Goal: Navigation & Orientation: Find specific page/section

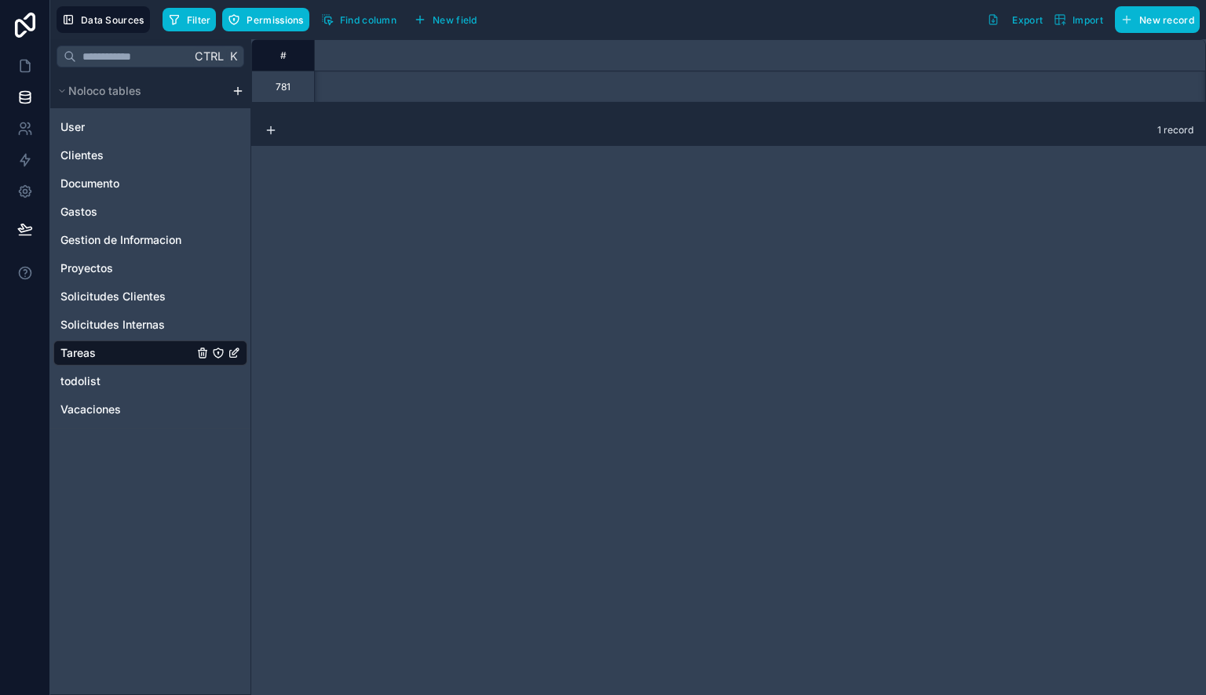
scroll to position [0, 2037]
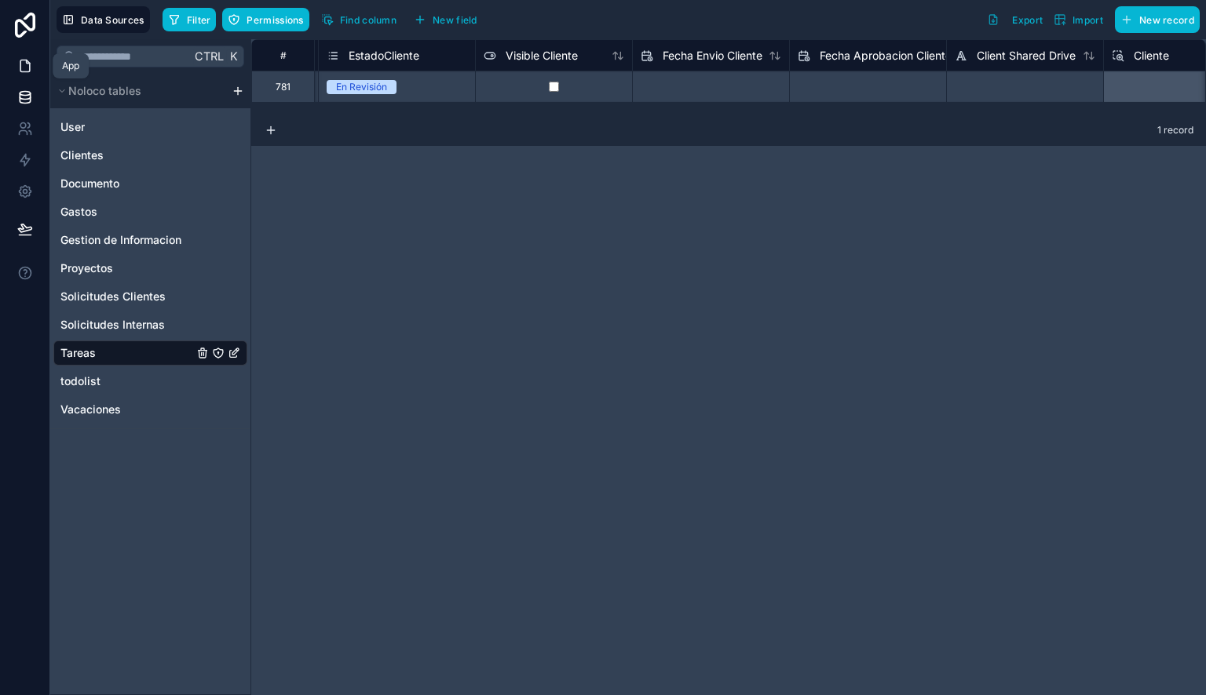
click at [31, 61] on icon at bounding box center [25, 66] width 16 height 16
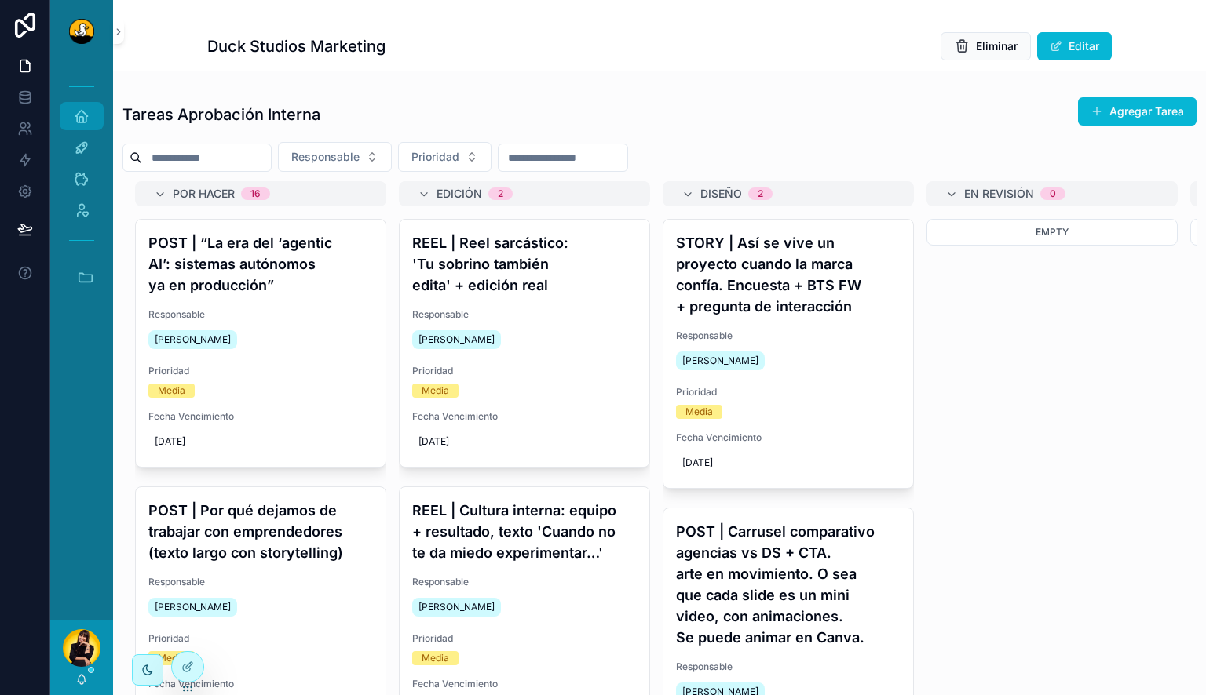
click at [66, 119] on link "Inicio" at bounding box center [82, 116] width 44 height 28
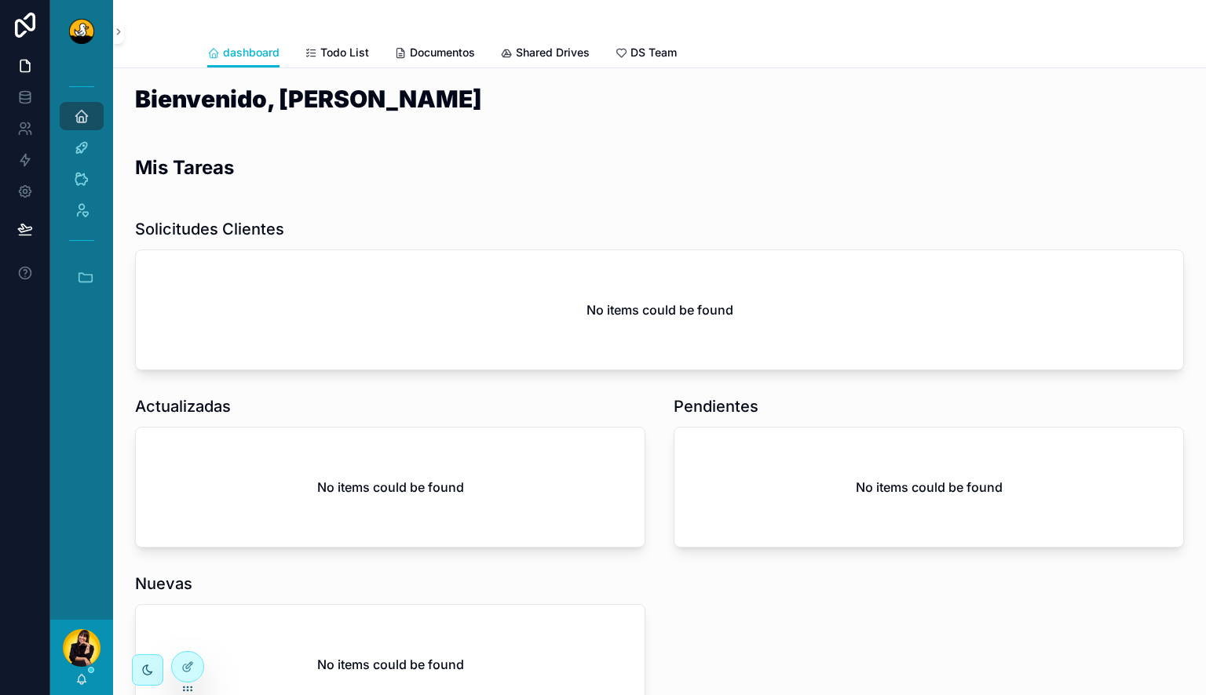
click at [89, 297] on div "Inicio Actividades Clientes Admin Accesos rápidos DS Duck Studios JB JBs Burger…" at bounding box center [81, 192] width 63 height 259
click at [82, 276] on icon "scrollable content" at bounding box center [85, 276] width 17 height 17
click at [82, 327] on span "DS" at bounding box center [80, 319] width 17 height 17
